Goal: Information Seeking & Learning: Learn about a topic

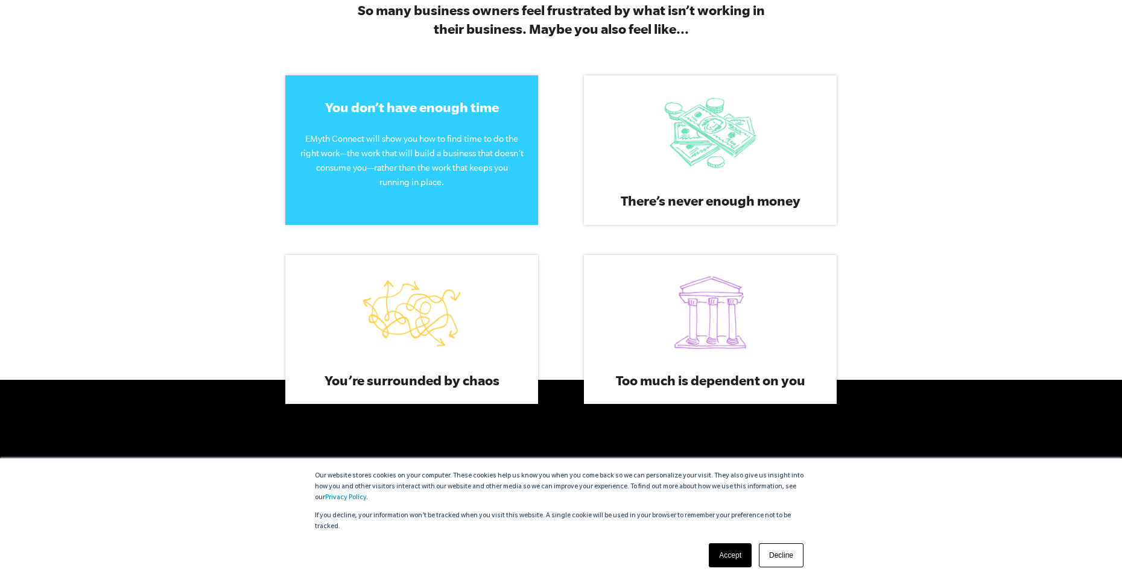
scroll to position [686, 0]
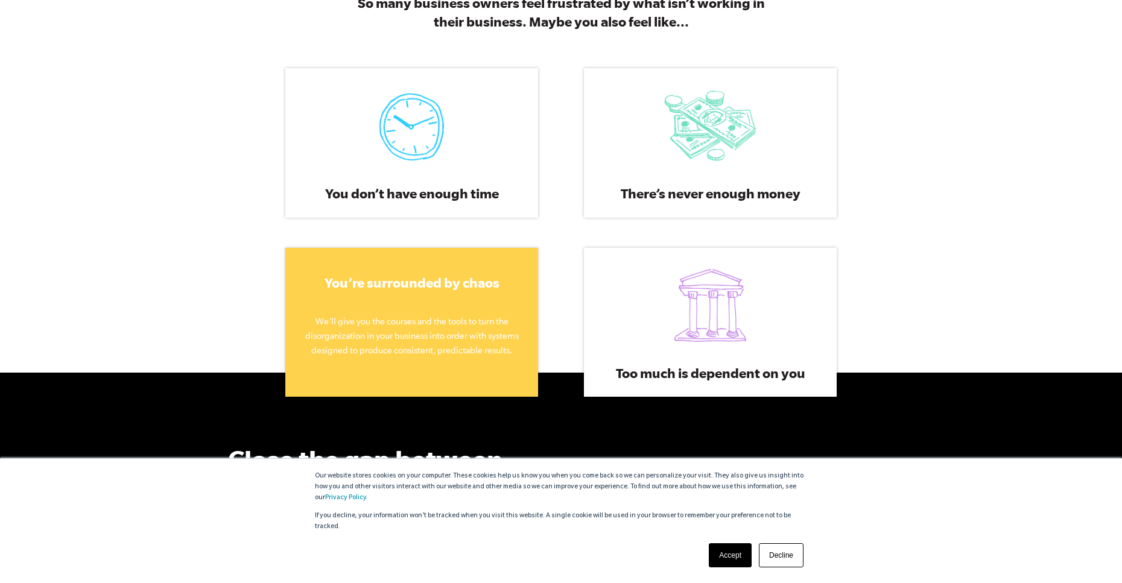
click at [400, 290] on span "You’re surrounded by chaos" at bounding box center [412, 282] width 175 height 15
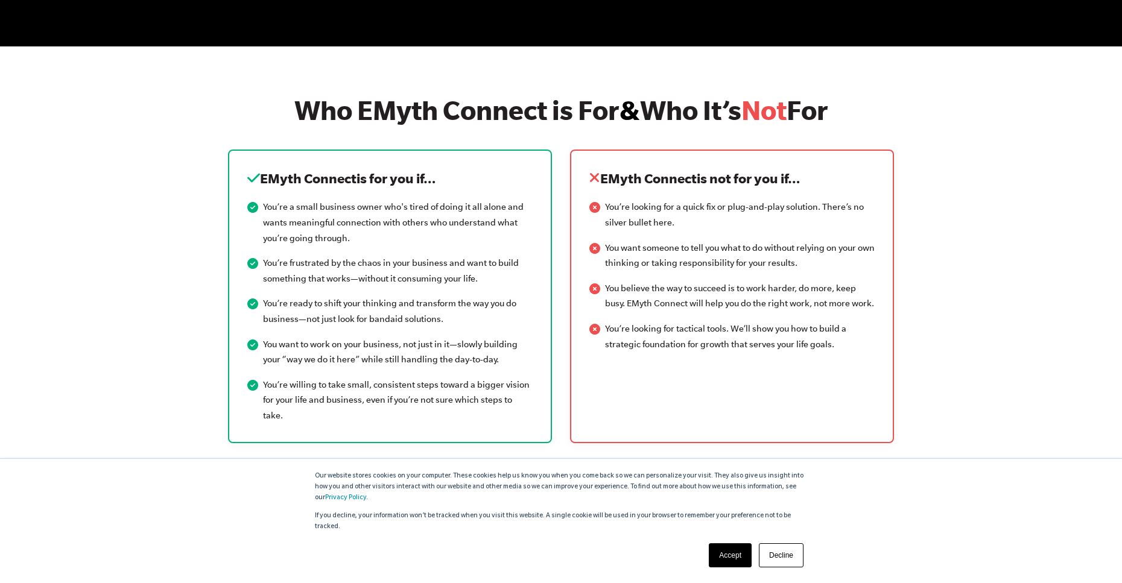
scroll to position [1423, 0]
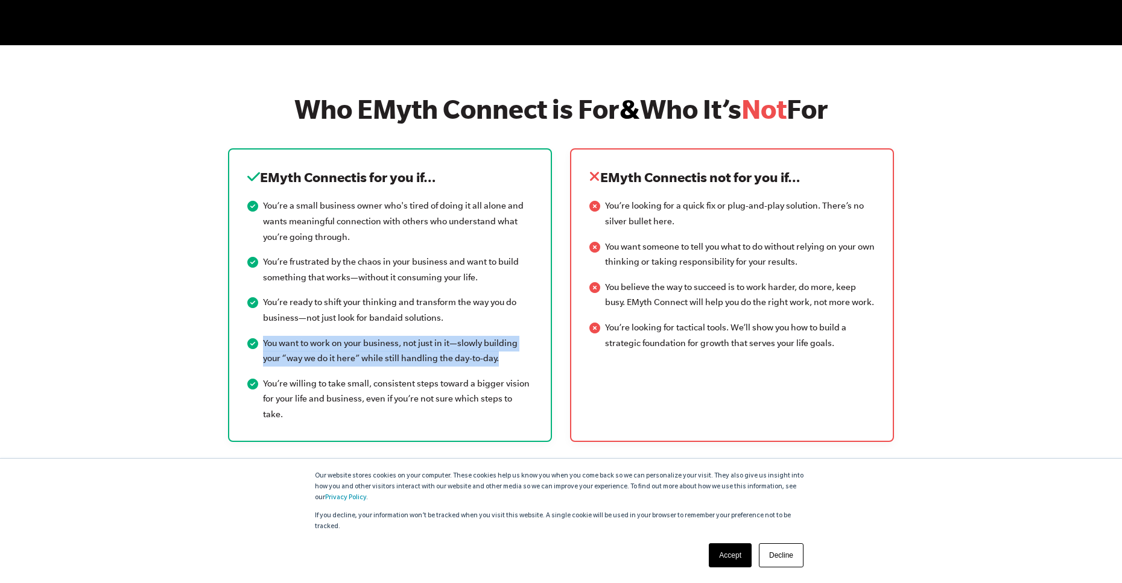
drag, startPoint x: 511, startPoint y: 368, endPoint x: 243, endPoint y: 334, distance: 270.5
click at [243, 334] on div "EMyth Connect is for you if… You’re a small business owner who's tired of doing…" at bounding box center [390, 294] width 324 height 293
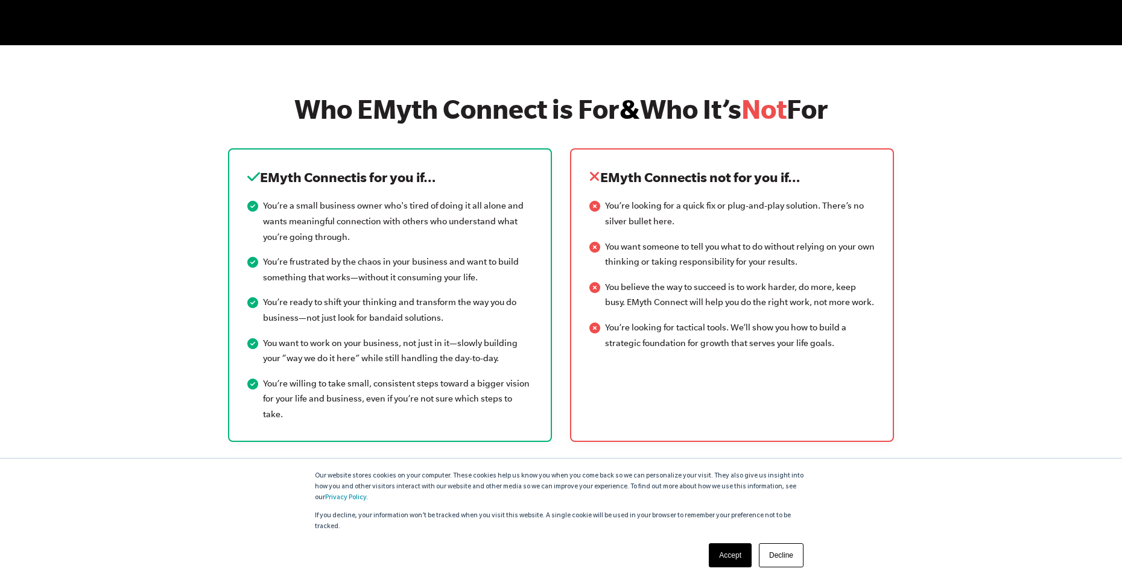
click at [282, 378] on li "You’re willing to take small, consistent steps toward a bigger vision for your …" at bounding box center [389, 399] width 285 height 46
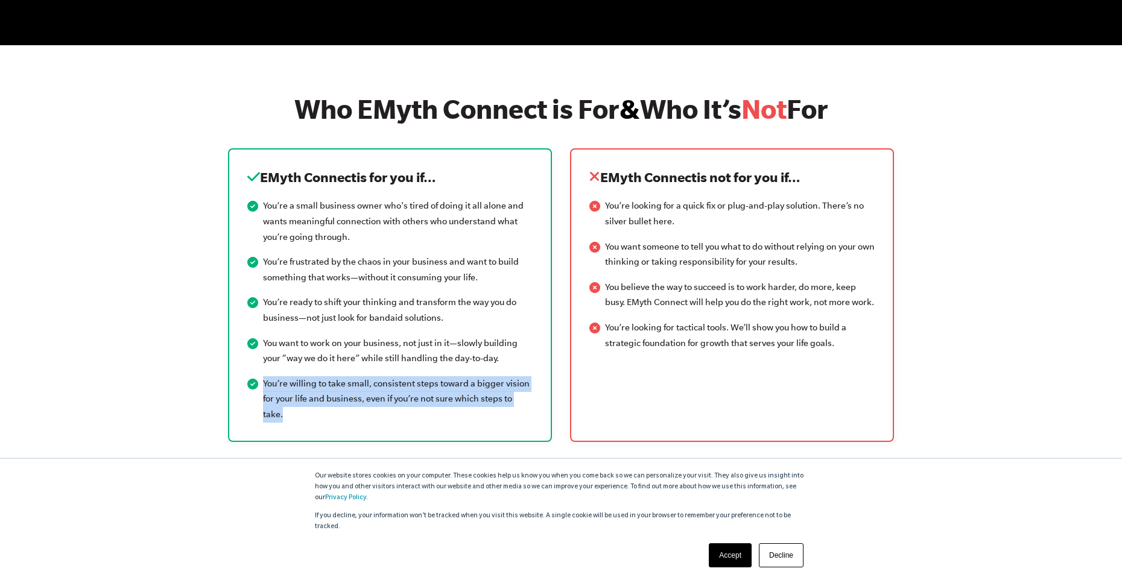
drag, startPoint x: 264, startPoint y: 387, endPoint x: 530, endPoint y: 420, distance: 268.7
click at [533, 420] on div "EMyth Connect is for you if… You’re a small business owner who's tired of doing…" at bounding box center [390, 294] width 324 height 293
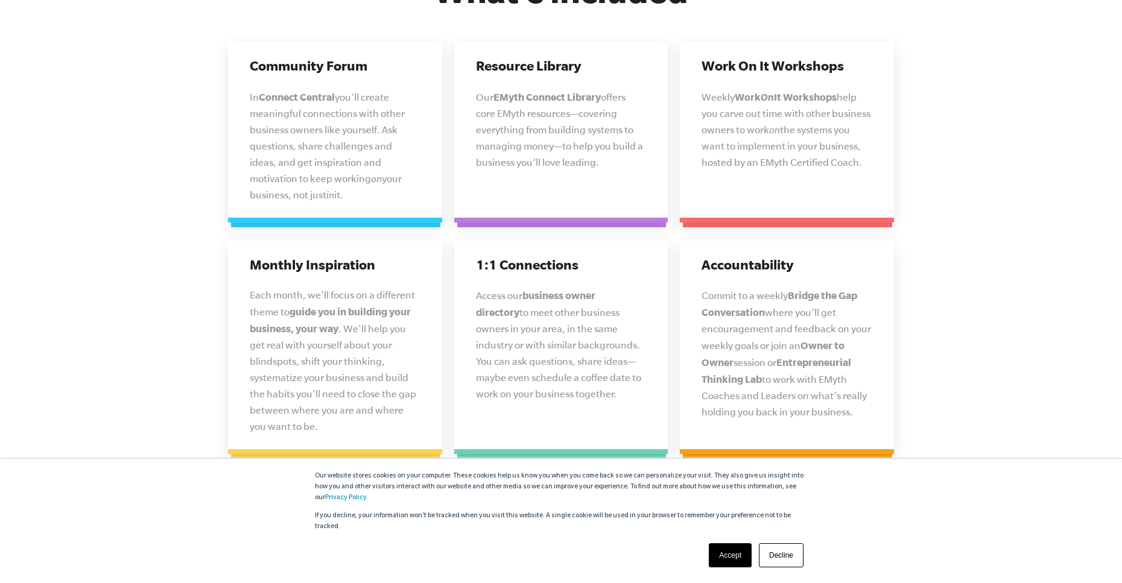
scroll to position [3035, 0]
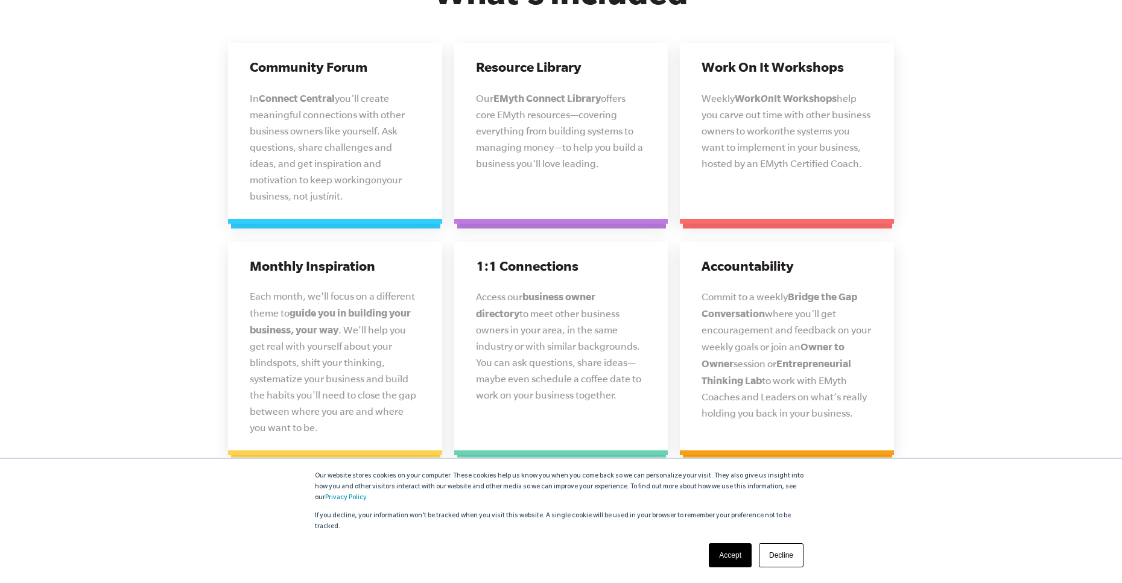
click at [330, 92] on strong "Connect Central" at bounding box center [297, 97] width 76 height 11
drag, startPoint x: 305, startPoint y: 84, endPoint x: 334, endPoint y: 176, distance: 96.0
click at [334, 176] on p "In Connect Central you’ll create meaningful connections with other business own…" at bounding box center [335, 147] width 171 height 115
drag, startPoint x: 508, startPoint y: 77, endPoint x: 607, endPoint y: 160, distance: 129.3
click at [607, 160] on div "Resource Library Our EMyth Connect Library offers core EMyth resources—covering…" at bounding box center [561, 133] width 214 height 181
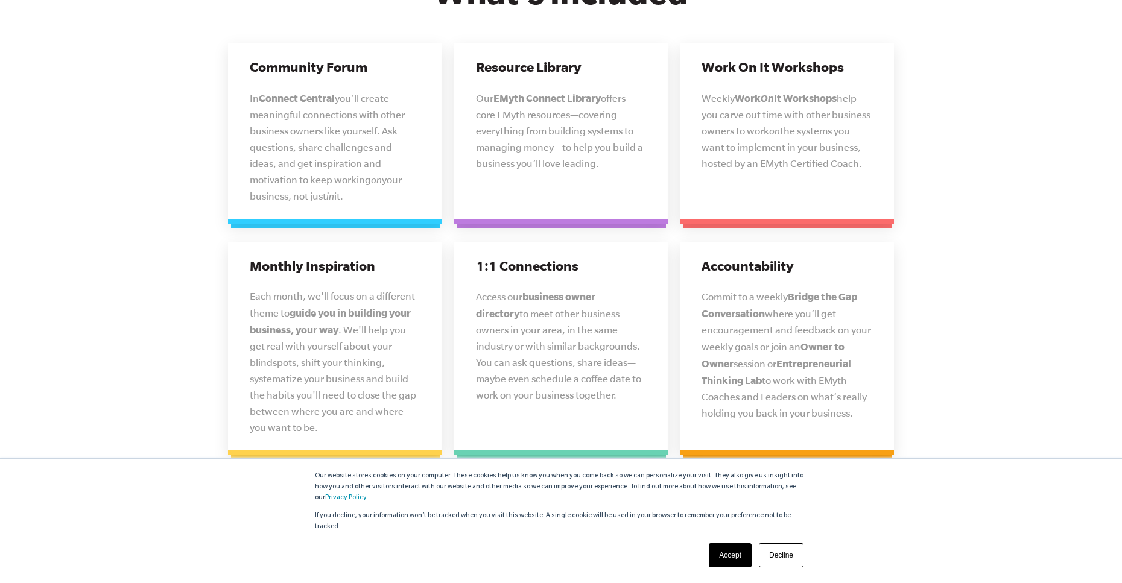
click at [986, 165] on section "What’s included Community Forum In Connect Central you’ll create meaningful con…" at bounding box center [561, 223] width 1122 height 621
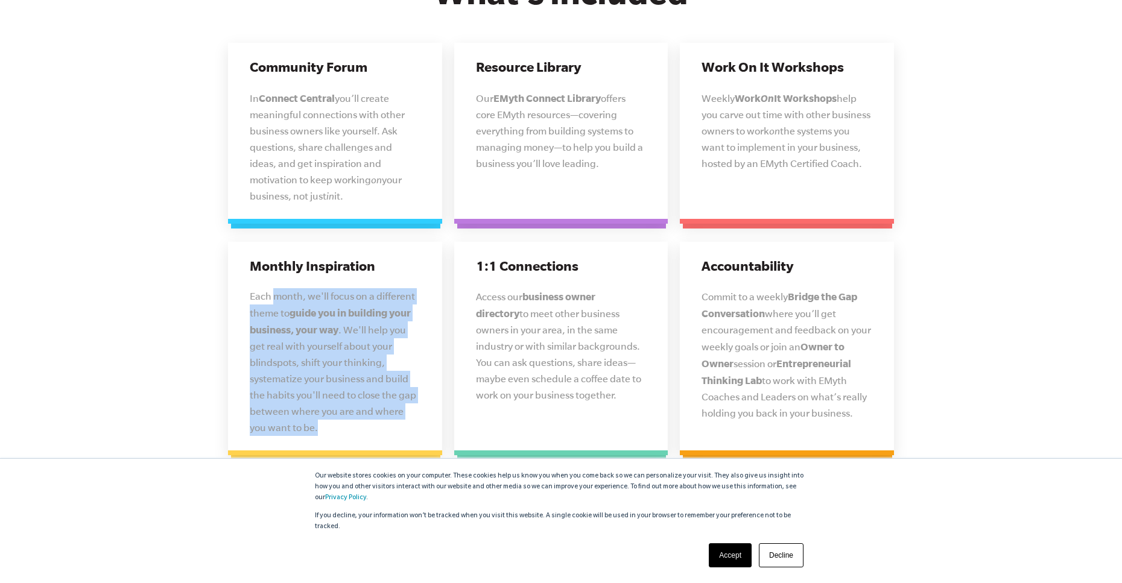
drag, startPoint x: 274, startPoint y: 279, endPoint x: 405, endPoint y: 413, distance: 187.2
click at [405, 413] on p "Each month, we'll focus on a different theme to guide you in building your busi…" at bounding box center [335, 362] width 171 height 148
click at [207, 317] on section "What’s included Community Forum In Connect Central you’ll create meaningful con…" at bounding box center [561, 223] width 1122 height 621
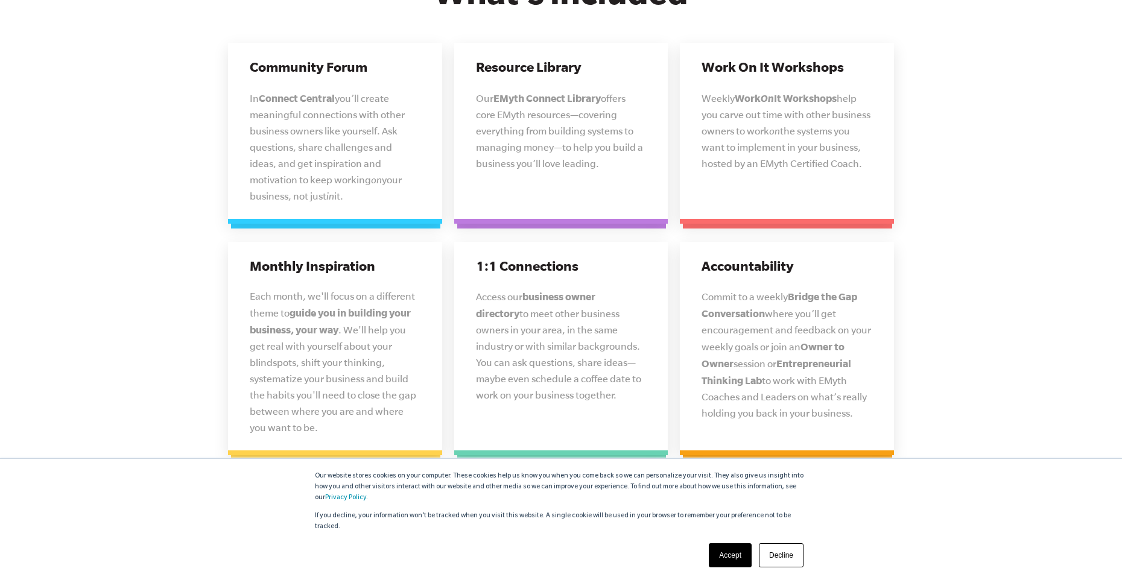
click at [1040, 273] on section "What’s included Community Forum In Connect Central you’ll create meaningful con…" at bounding box center [561, 223] width 1122 height 621
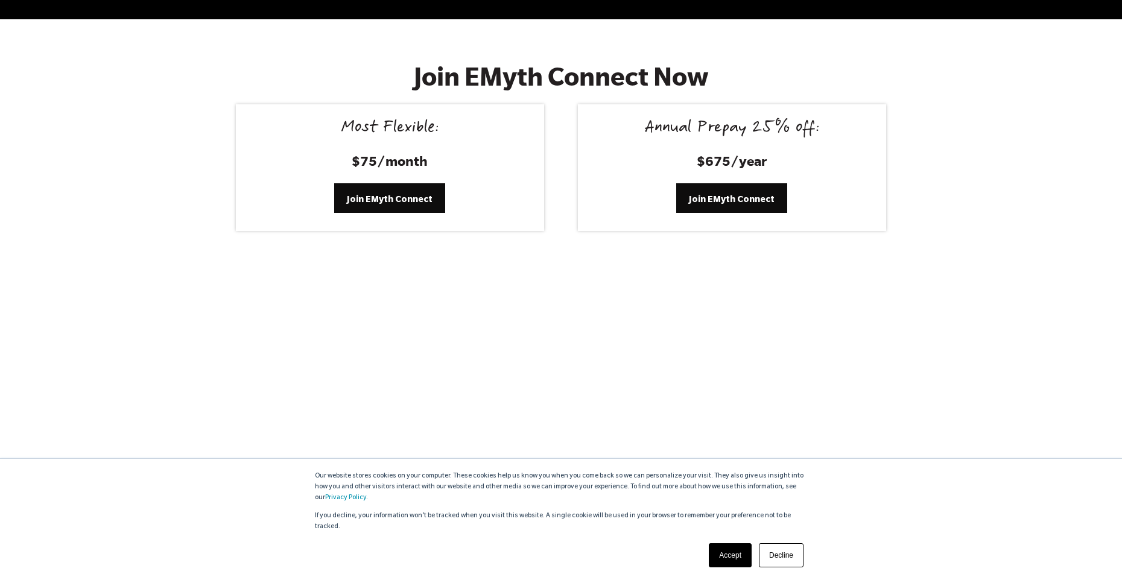
scroll to position [4966, 0]
